Goal: Transaction & Acquisition: Purchase product/service

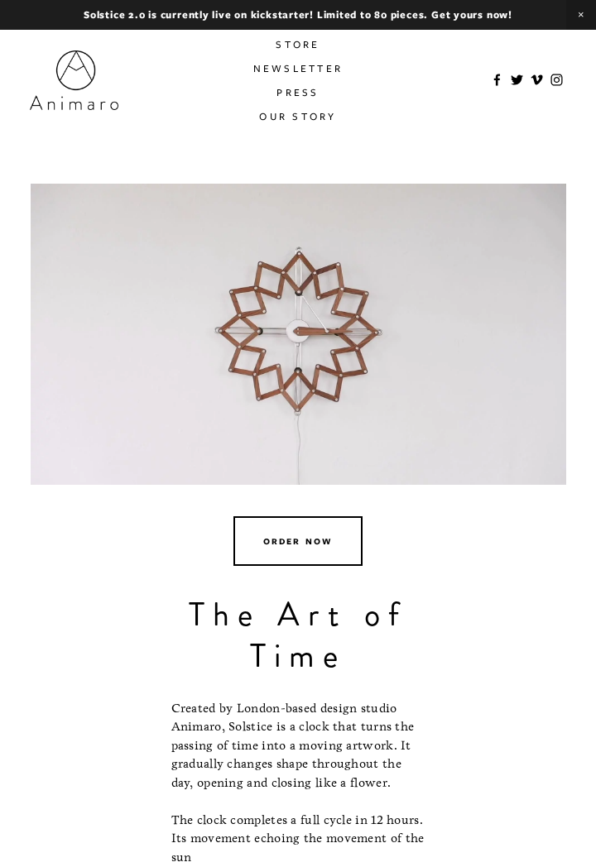
click at [301, 41] on link "Store" at bounding box center [298, 44] width 44 height 24
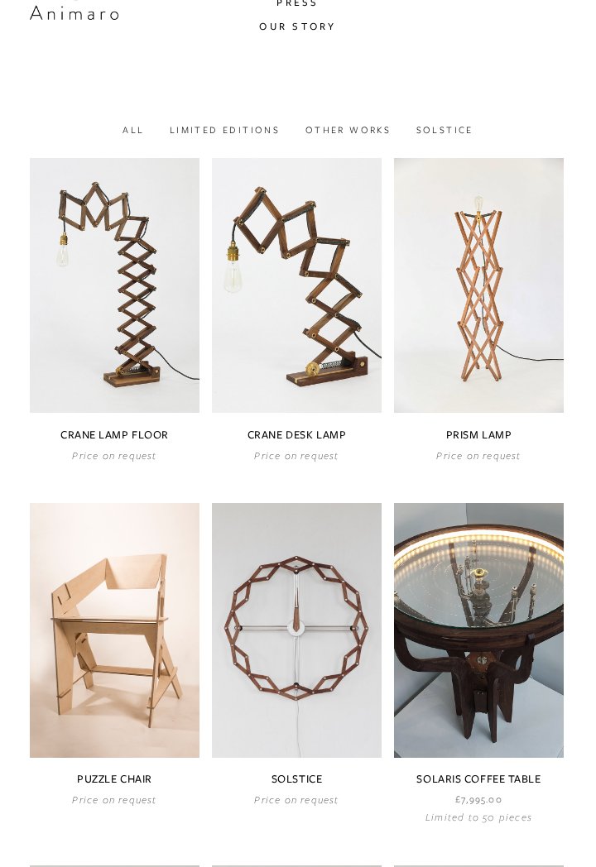
scroll to position [108, 0]
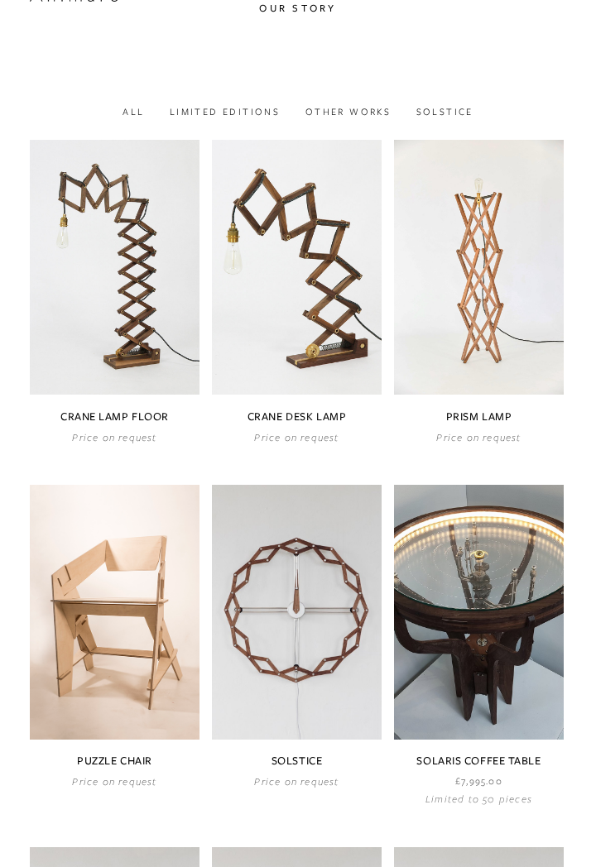
click at [309, 770] on link at bounding box center [297, 637] width 170 height 304
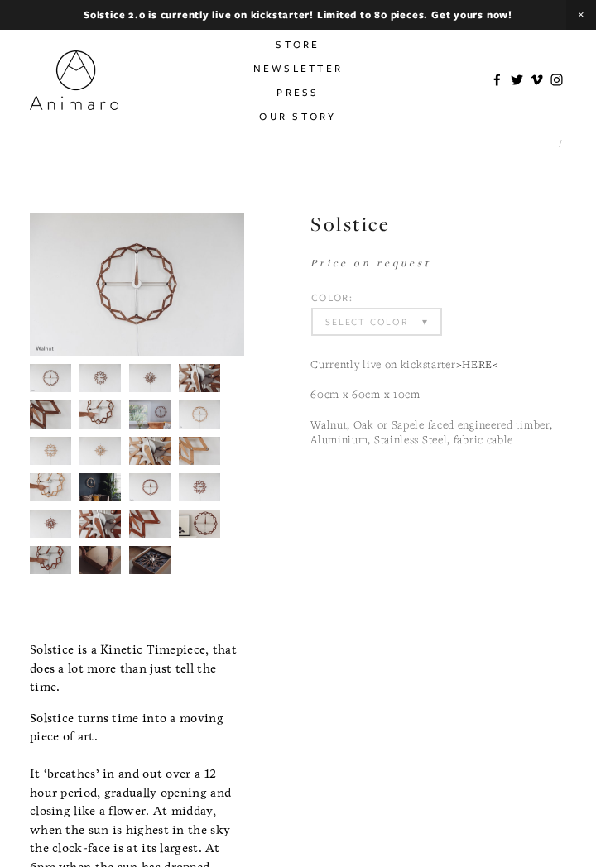
click at [422, 316] on select "Select Color Walnut Sapele Oak" at bounding box center [376, 321] width 127 height 25
select select "Walnut"
click at [313, 309] on select "Select Color Walnut (Sold Out) Sapele (Sold Out) Oak (Sold Out)" at bounding box center [376, 321] width 127 height 25
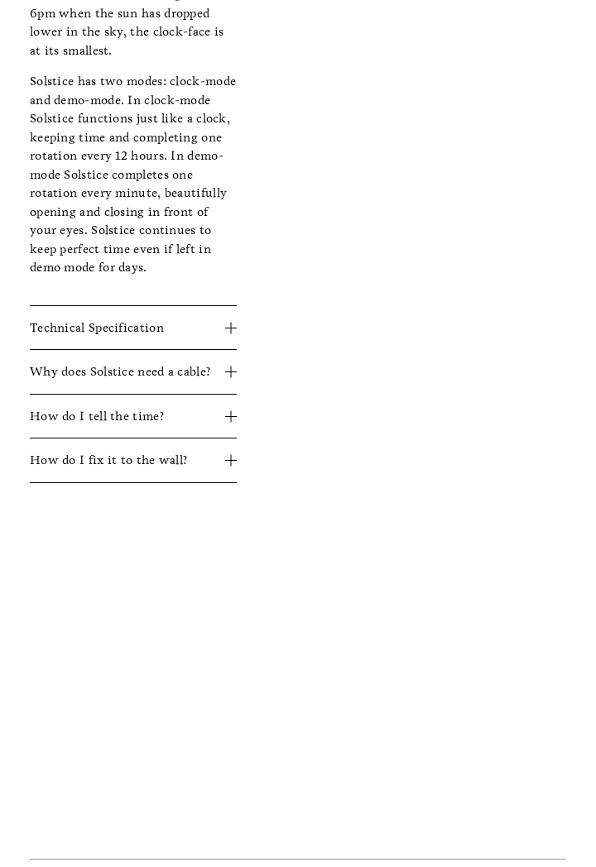
scroll to position [917, 0]
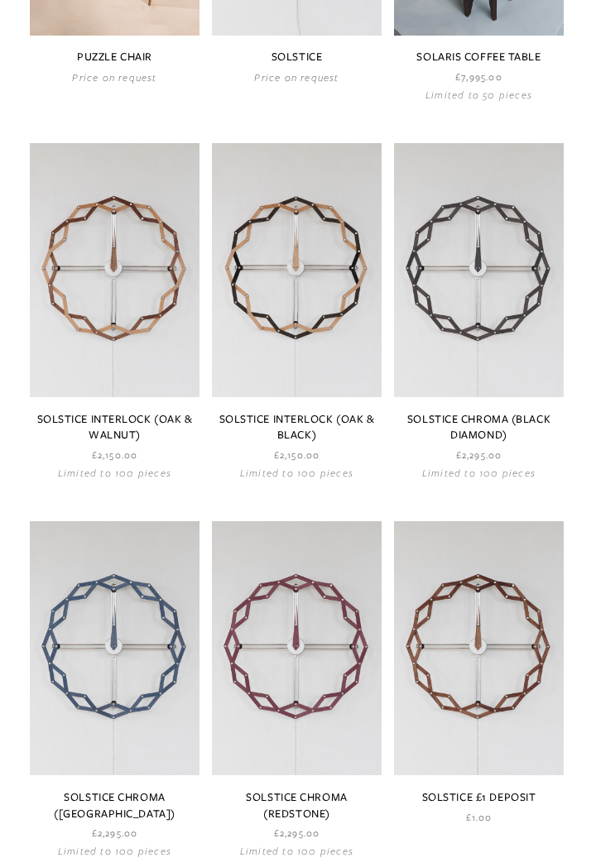
scroll to position [942, 0]
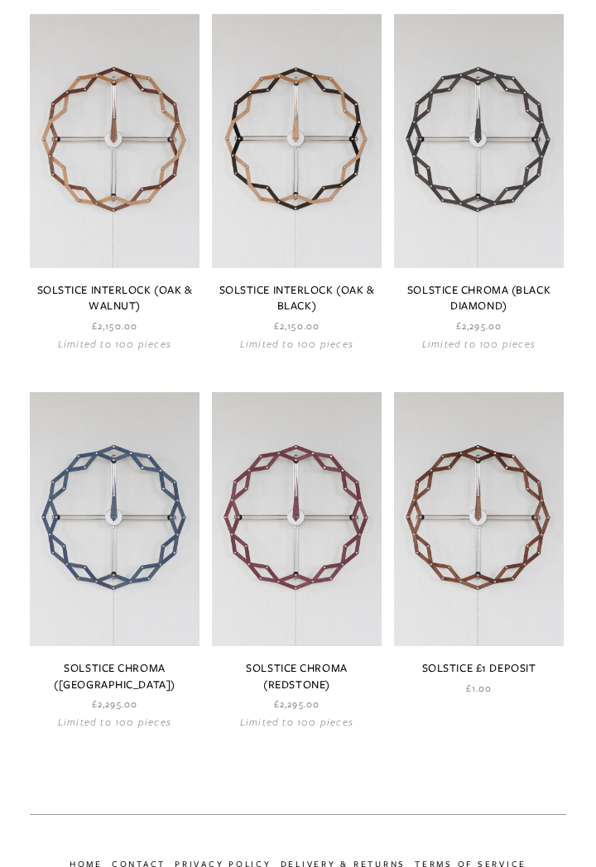
click at [460, 669] on link at bounding box center [479, 544] width 170 height 304
